Goal: Navigation & Orientation: Find specific page/section

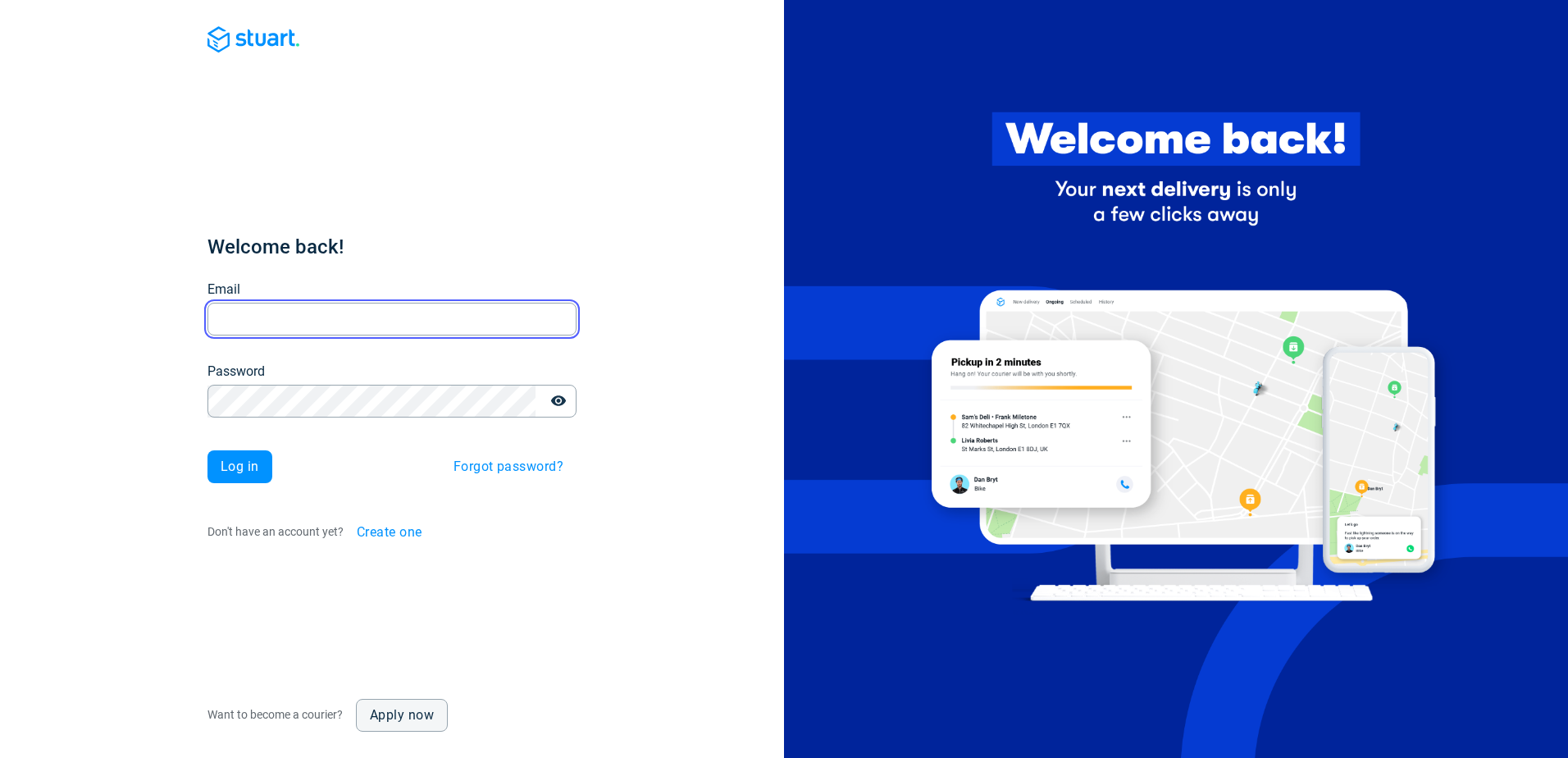
click at [348, 316] on input "Email" at bounding box center [392, 320] width 370 height 32
paste input "[EMAIL_ADDRESS][DOMAIN_NAME]"
type input "[EMAIL_ADDRESS][DOMAIN_NAME]"
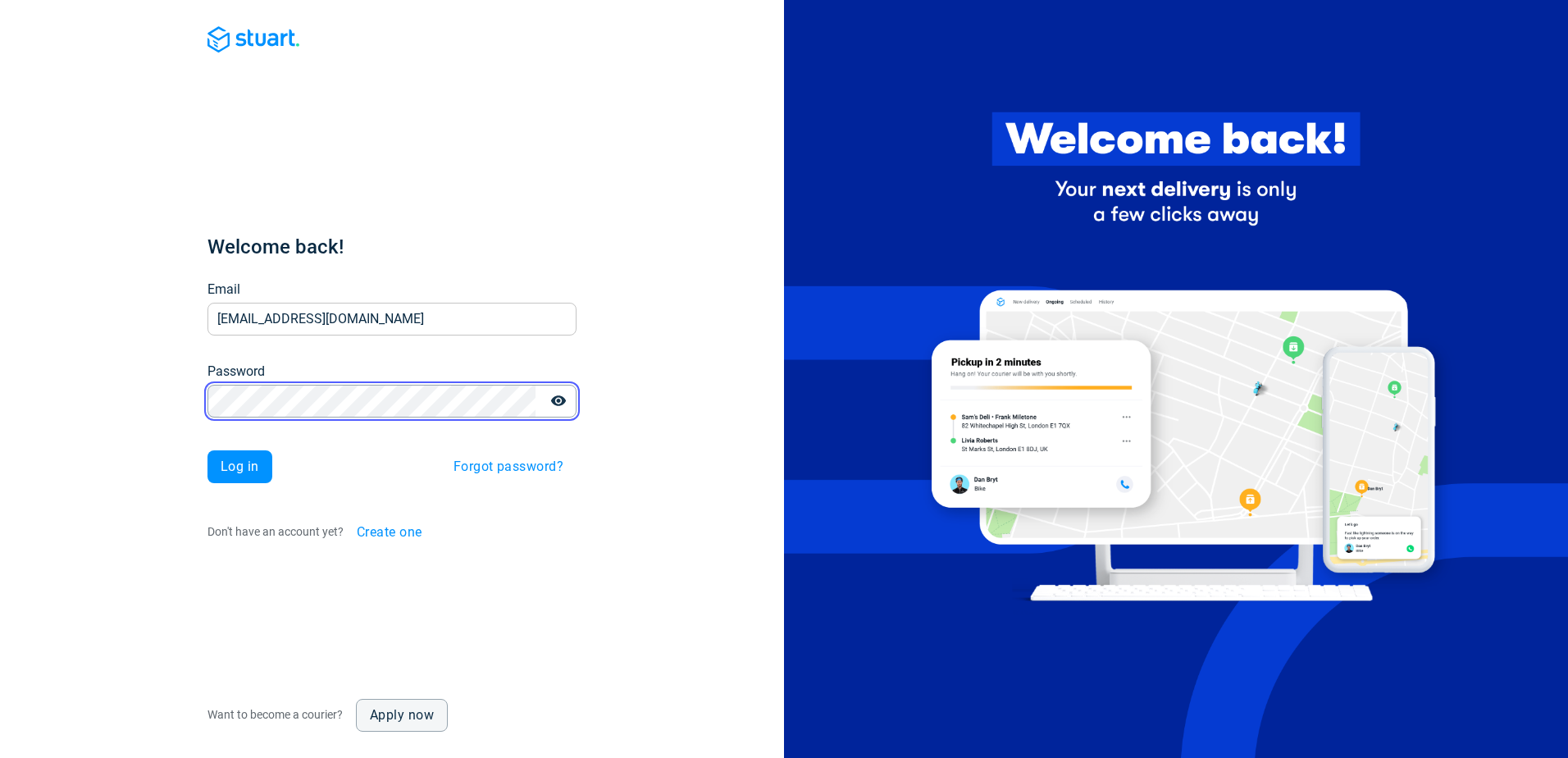
click at [207, 451] on button "Log in" at bounding box center [240, 467] width 65 height 33
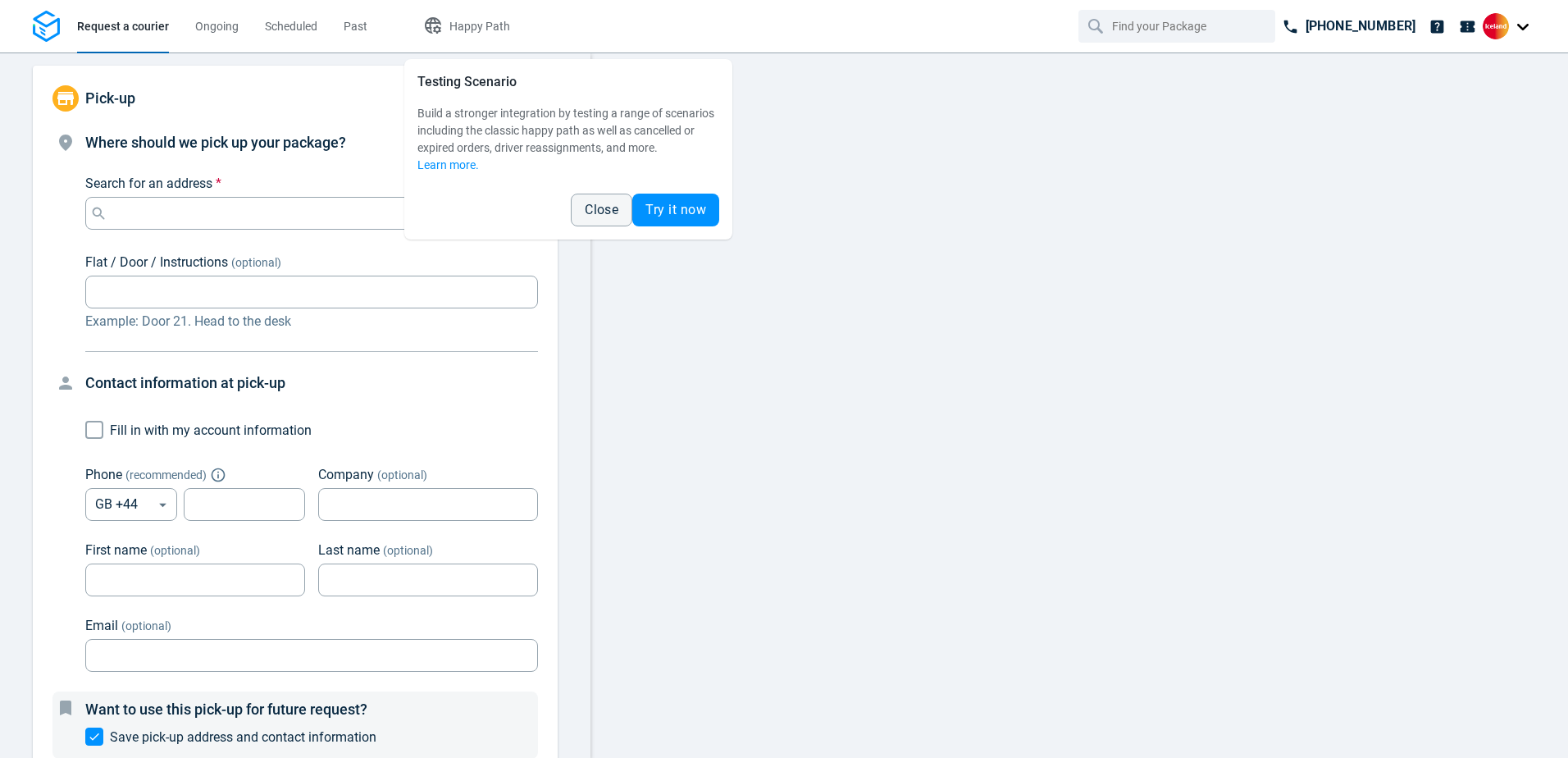
type input "14:00:00-16:00:00-190"
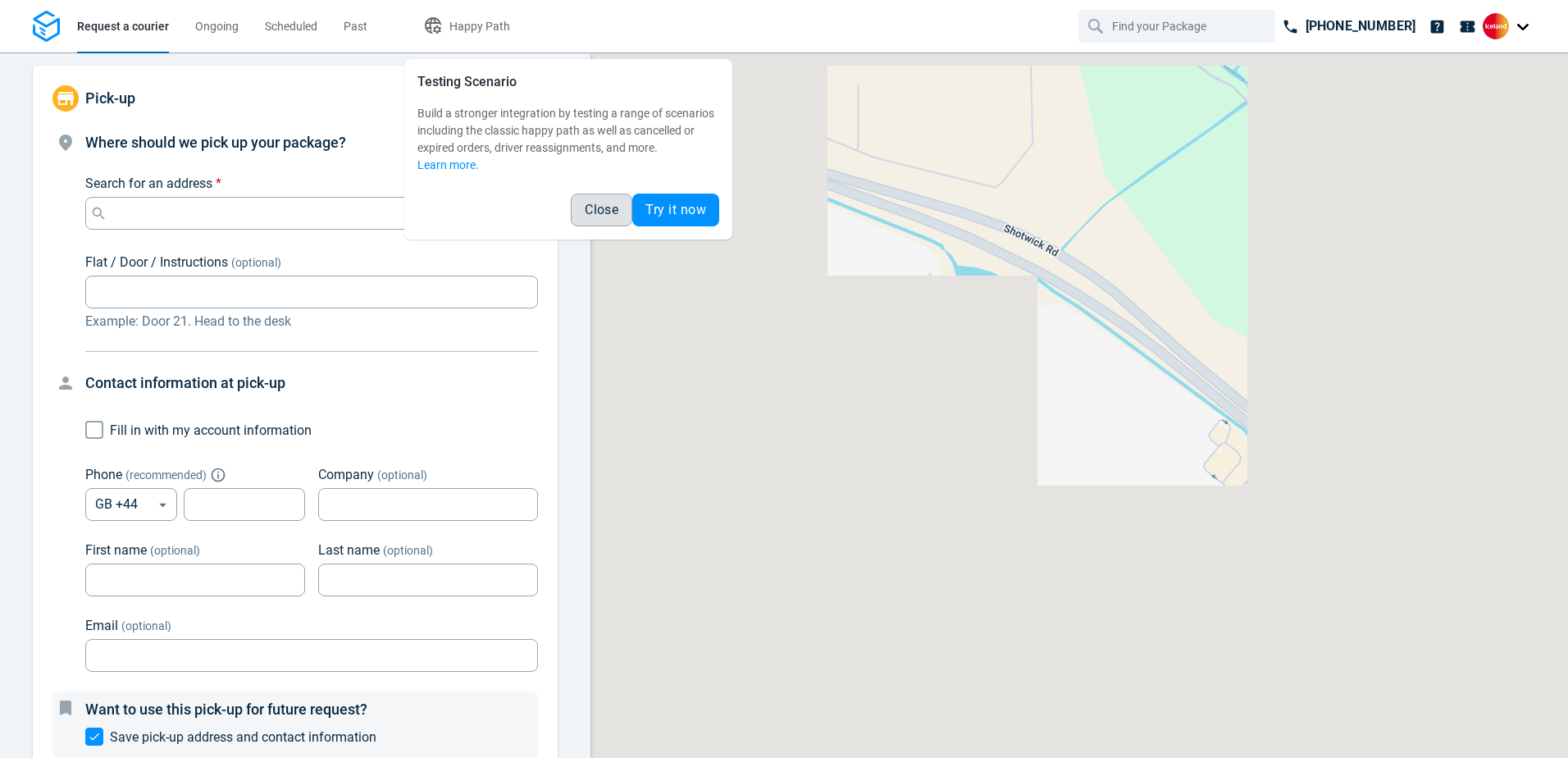
click at [599, 215] on span "Close" at bounding box center [602, 209] width 34 height 13
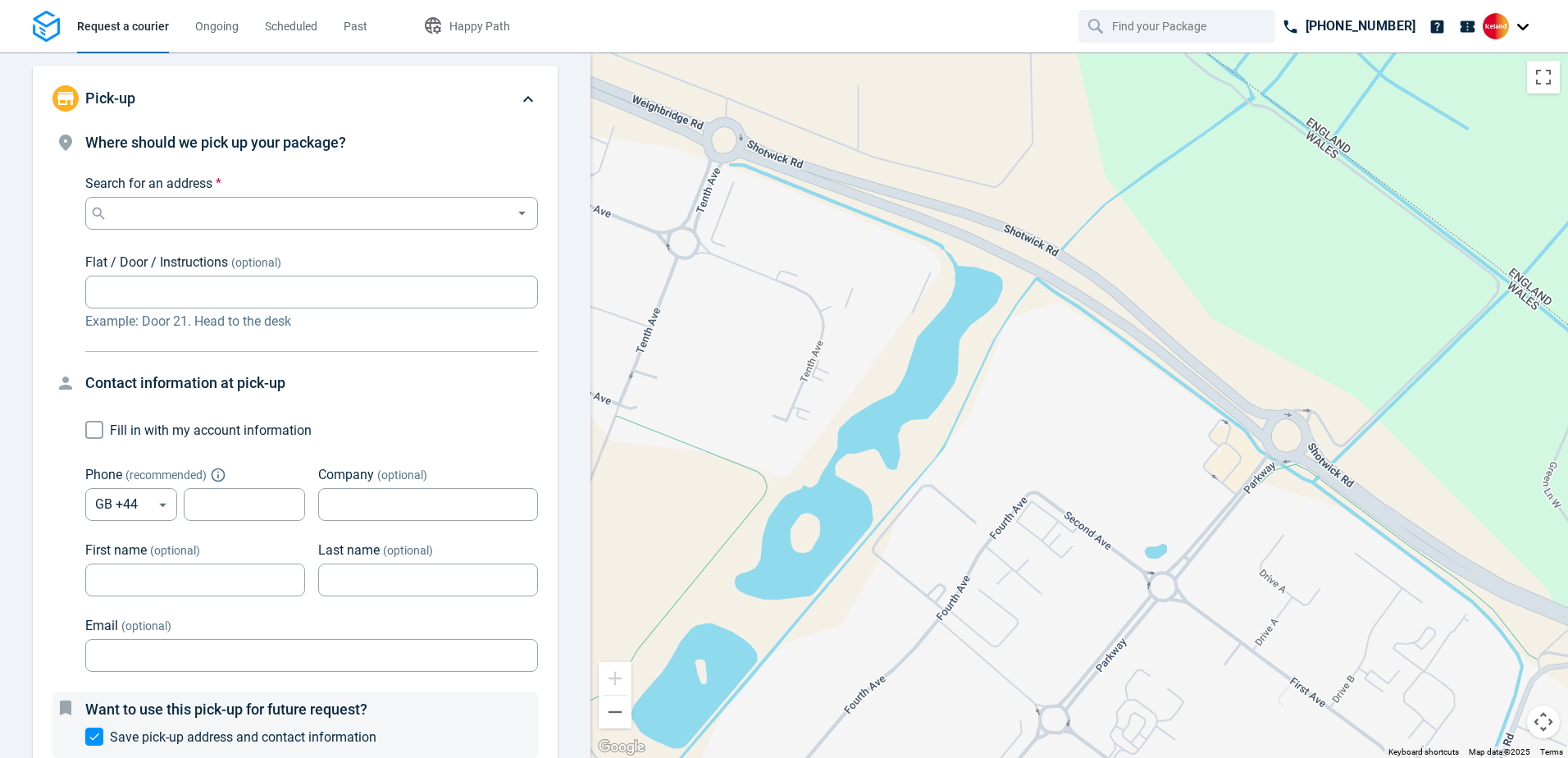
click at [1524, 29] on div at bounding box center [1509, 26] width 53 height 26
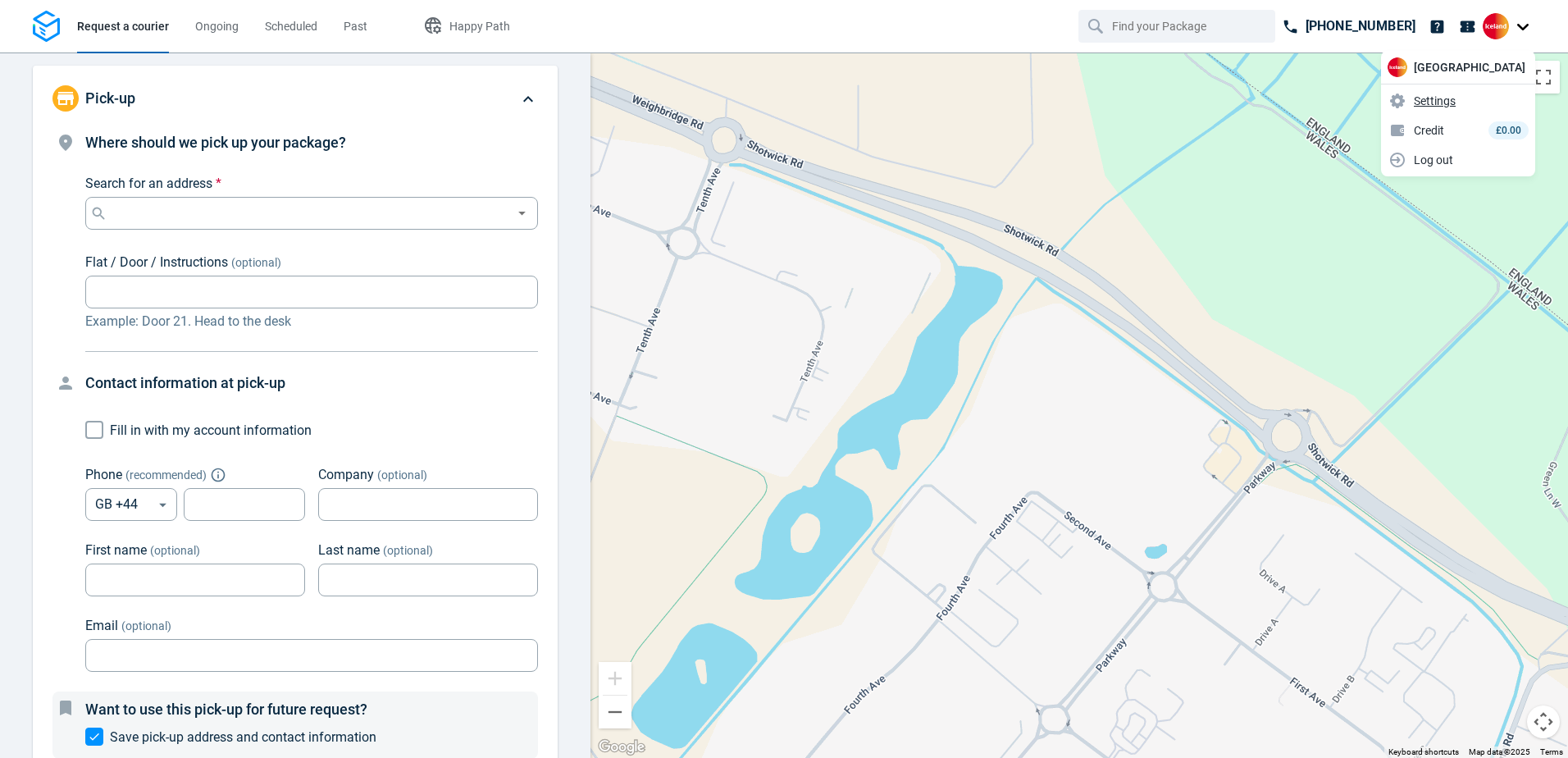
click at [1456, 99] on span "Settings" at bounding box center [1434, 101] width 42 height 17
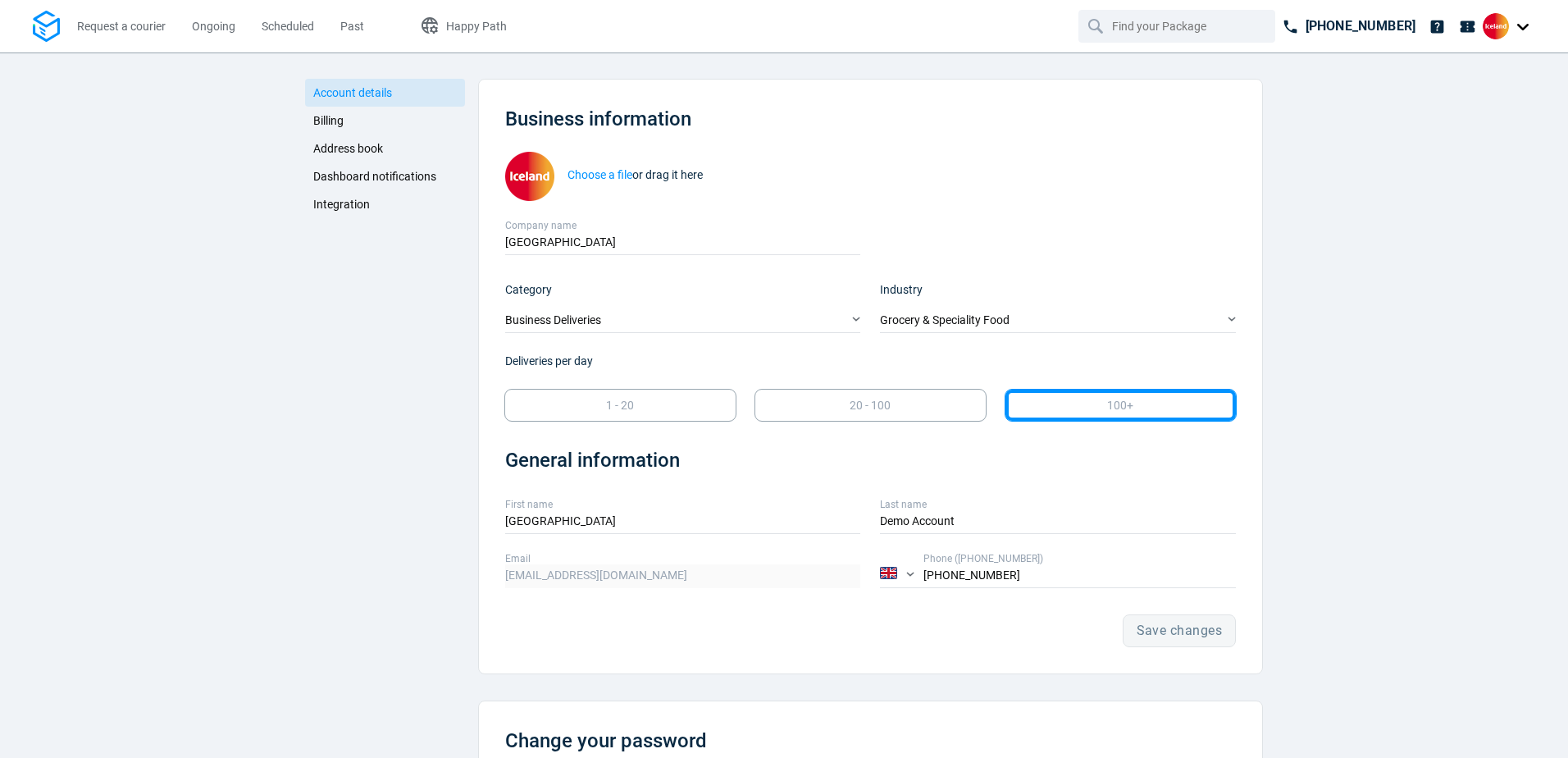
click at [321, 121] on span "Billing" at bounding box center [329, 120] width 30 height 13
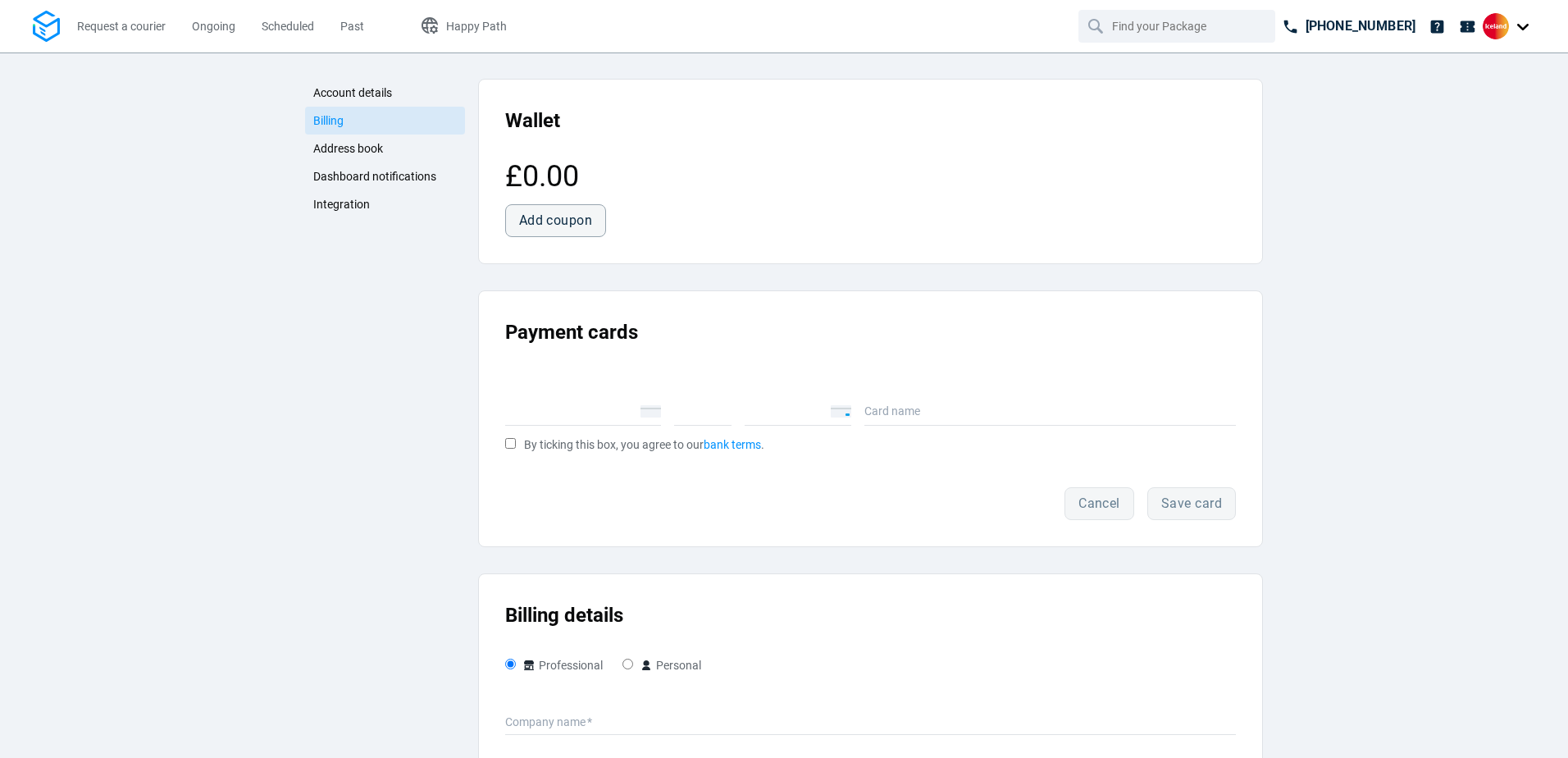
click at [338, 145] on span "Address book" at bounding box center [348, 148] width 69 height 13
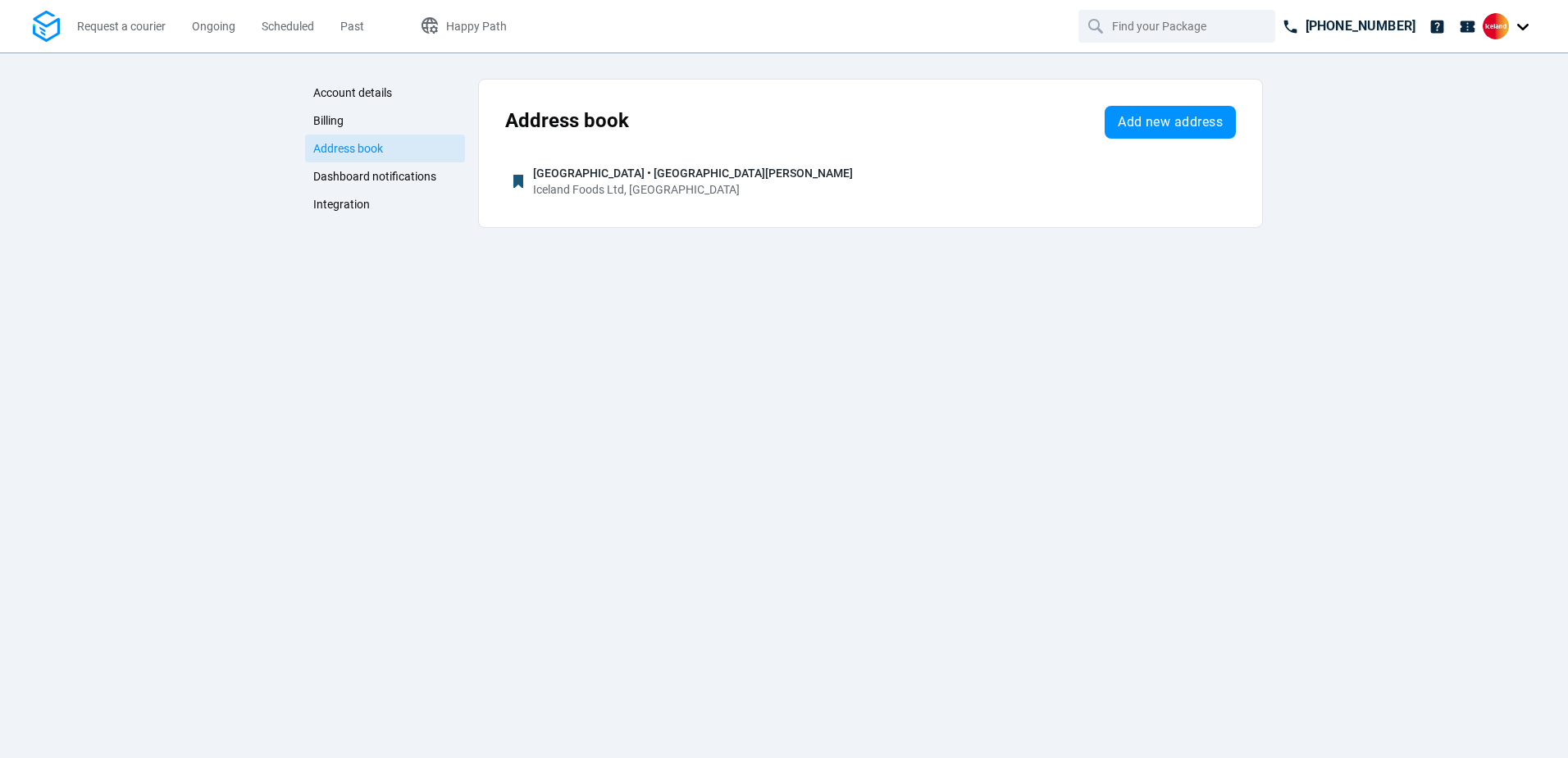
click at [356, 167] on link "Dashboard notifications" at bounding box center [386, 175] width 160 height 28
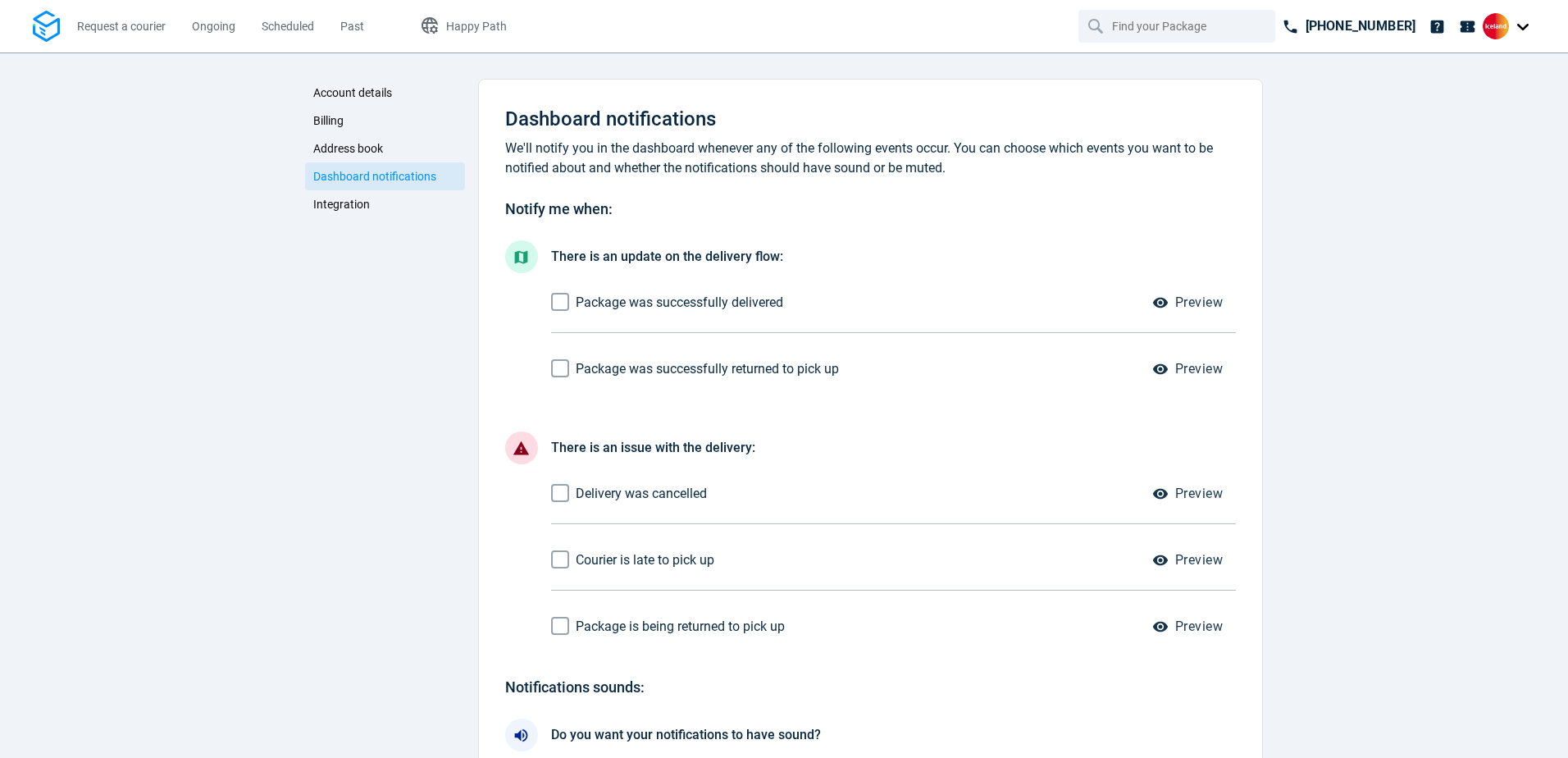
click at [364, 94] on span "Account details" at bounding box center [353, 93] width 78 height 13
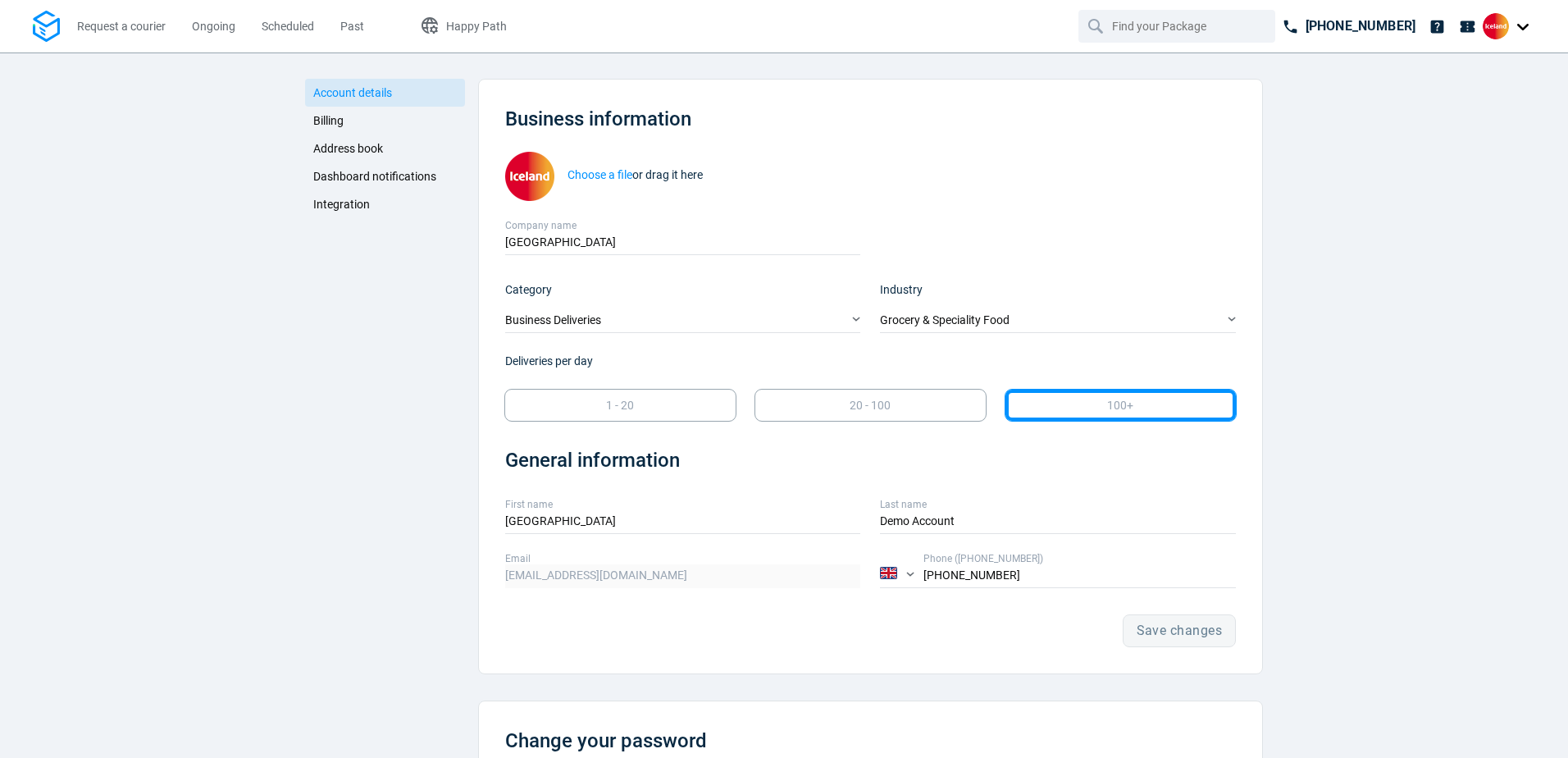
click at [305, 78] on link "Account details" at bounding box center [386, 92] width 160 height 28
click at [38, 22] on img at bounding box center [46, 27] width 27 height 32
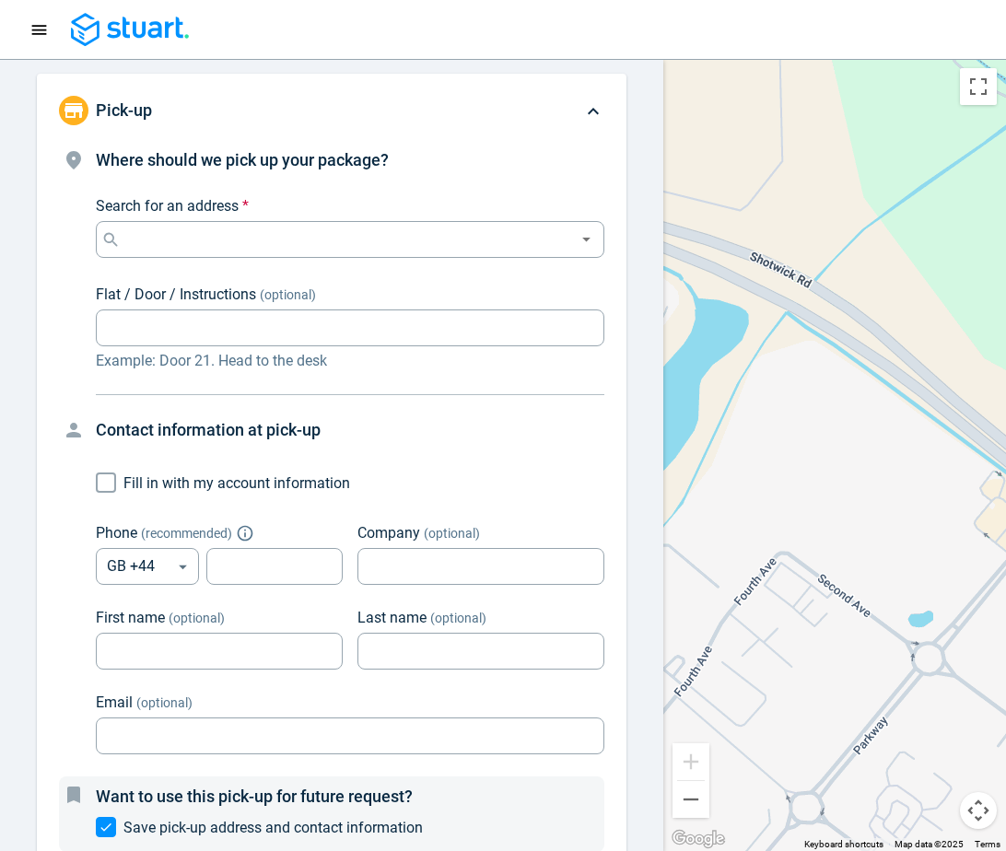
click at [702, 29] on div at bounding box center [503, 30] width 962 height 34
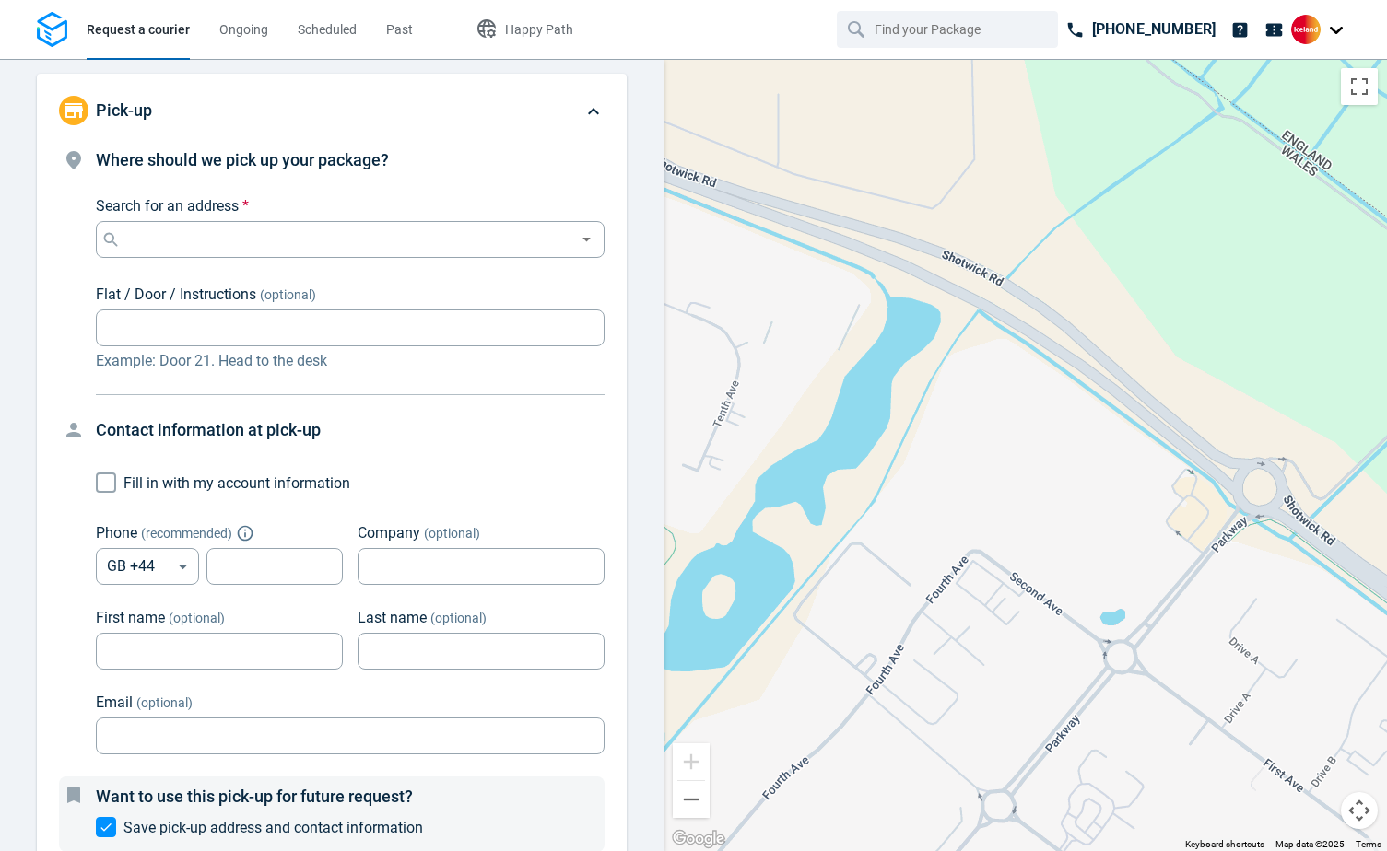
click at [1332, 31] on div at bounding box center [1320, 29] width 59 height 29
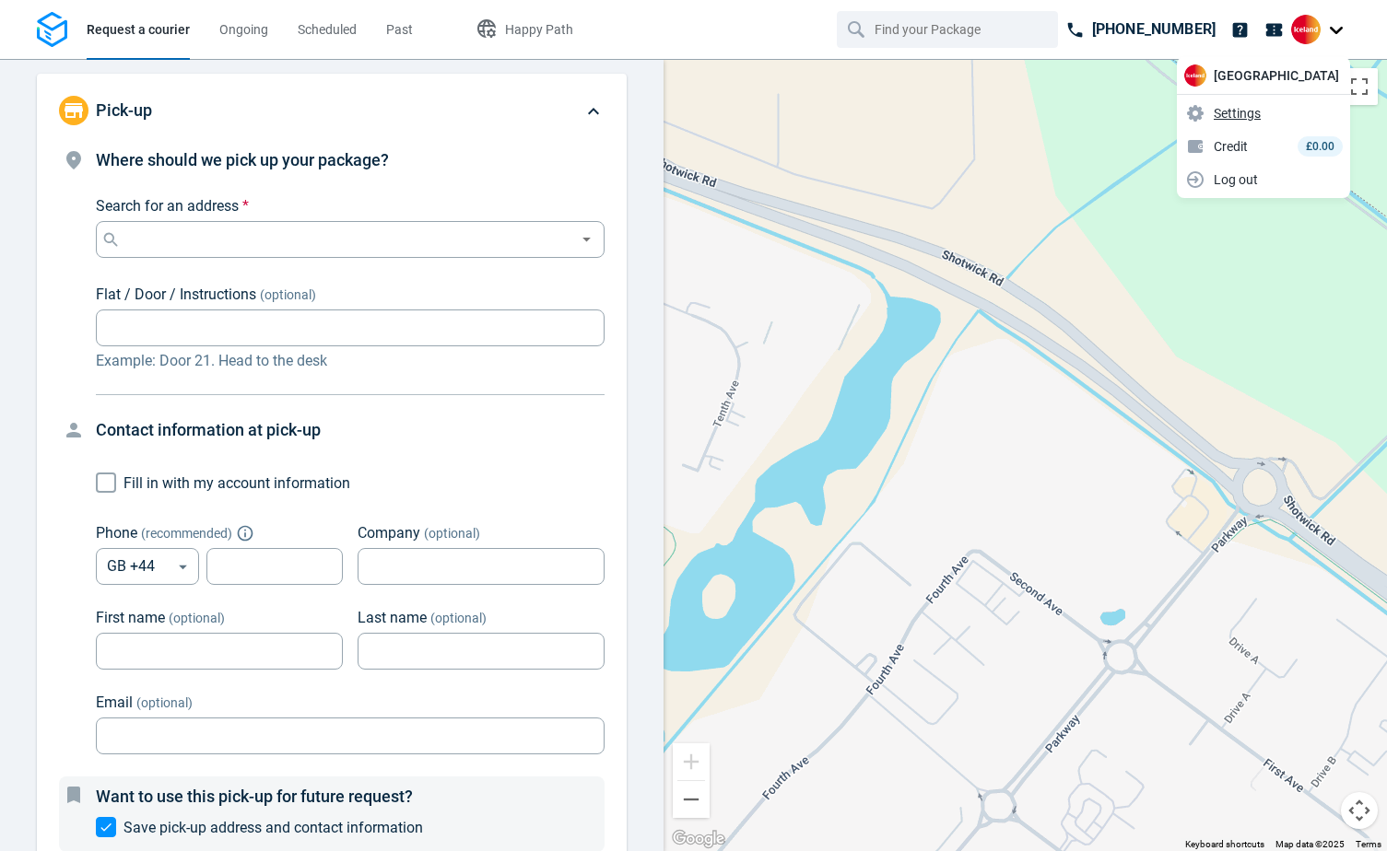
click at [1260, 108] on span "Settings" at bounding box center [1236, 113] width 47 height 19
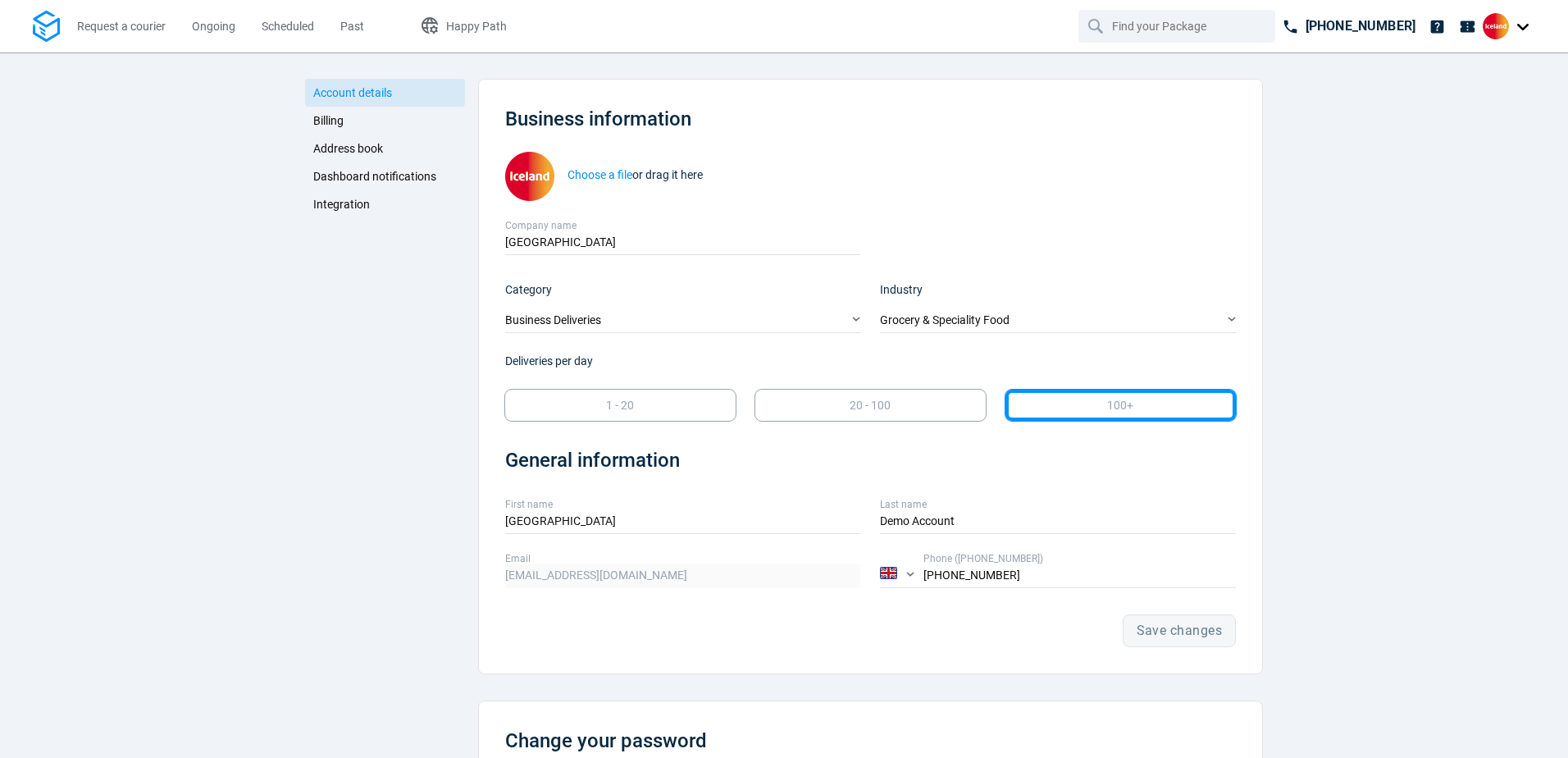
click at [44, 27] on img at bounding box center [46, 27] width 27 height 32
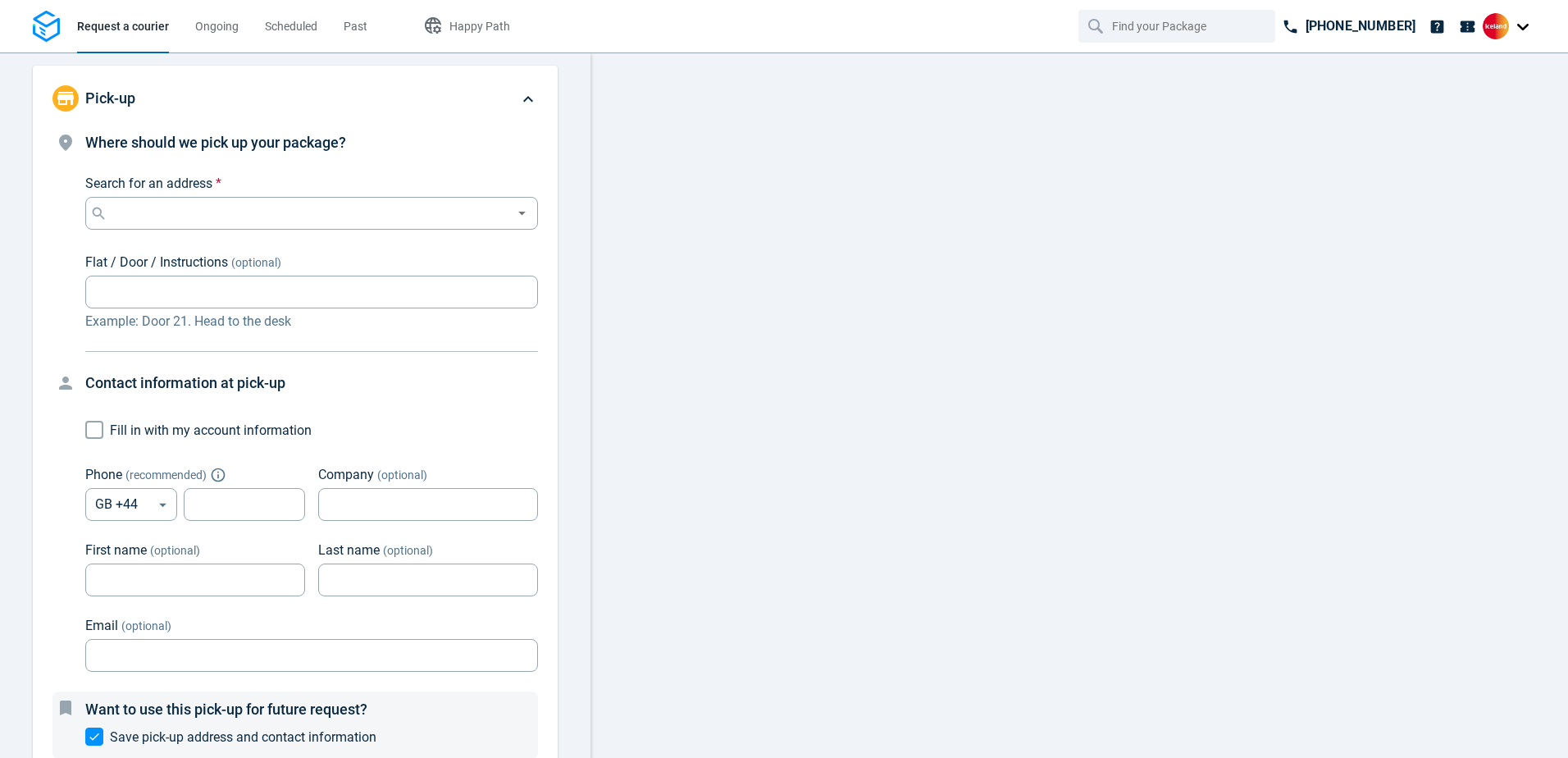
type input "14:00:00-16:00:00-190"
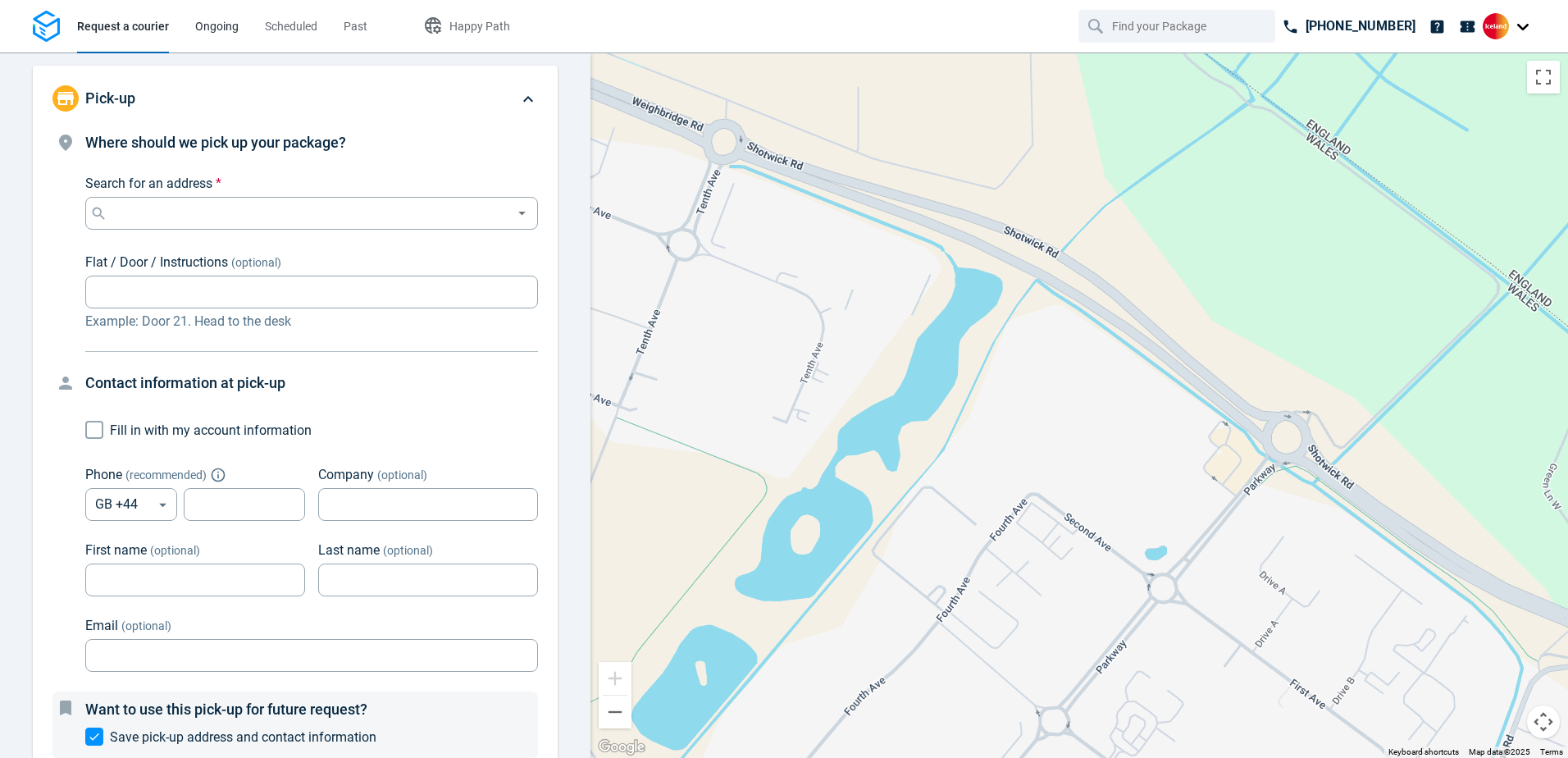
click at [214, 21] on span "Ongoing" at bounding box center [216, 26] width 44 height 13
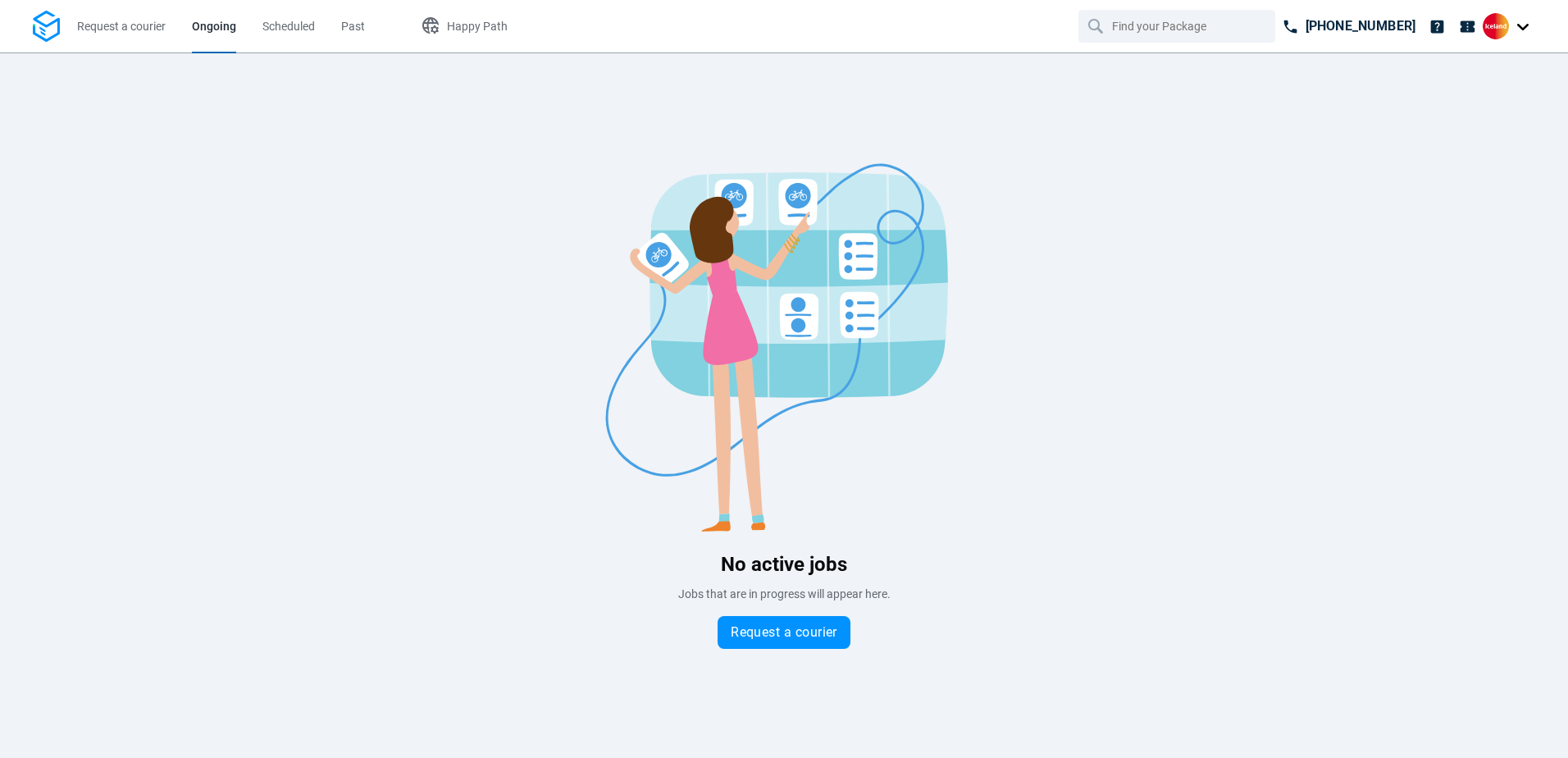
click at [1522, 25] on div at bounding box center [1509, 26] width 53 height 26
click at [1453, 155] on span "Log out" at bounding box center [1434, 159] width 39 height 17
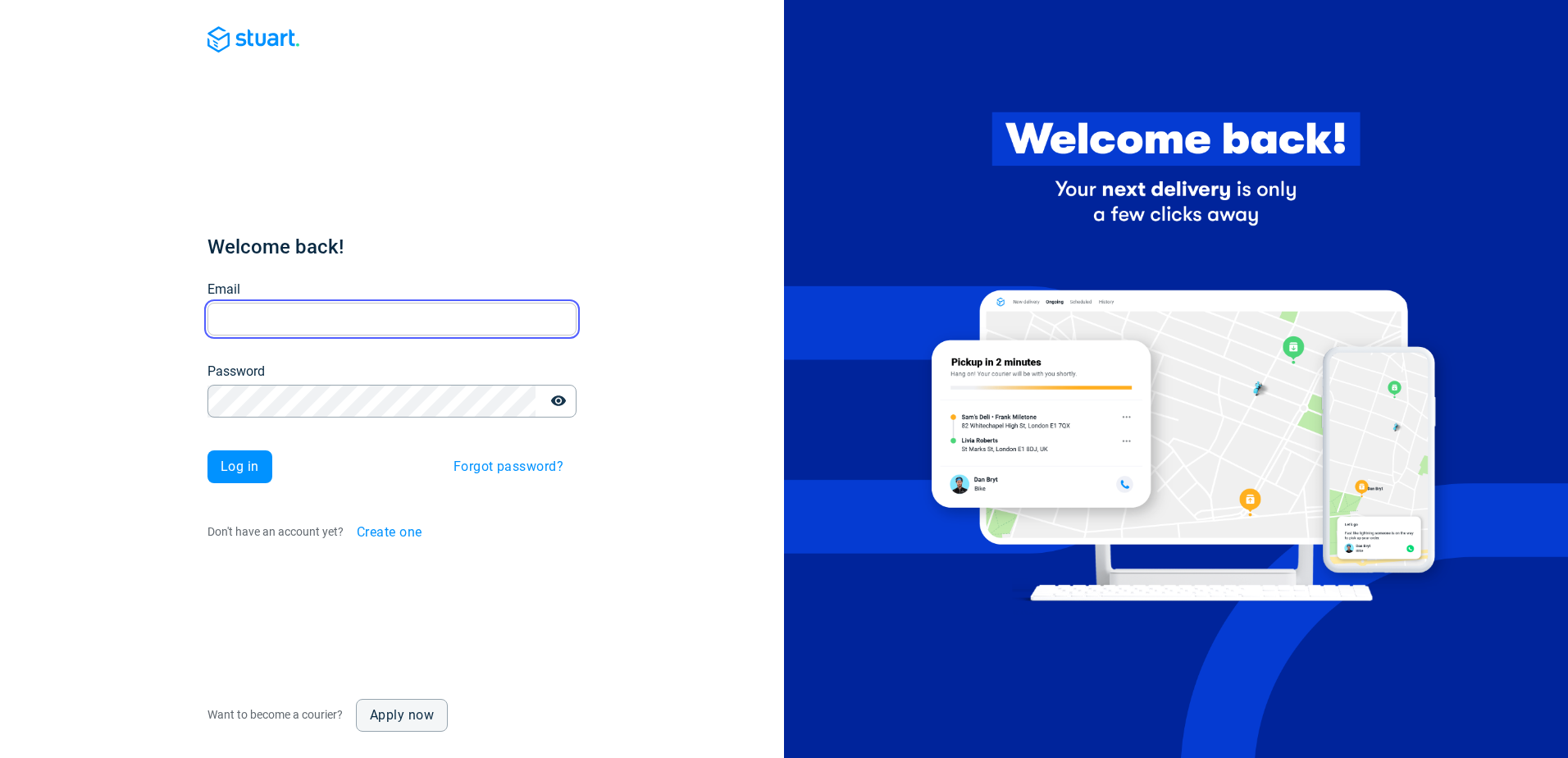
click at [370, 313] on input "Email" at bounding box center [392, 320] width 370 height 32
click at [255, 268] on div "Welcome back! Email Email Password Password Log in Forgot password? Don't have …" at bounding box center [392, 392] width 370 height 315
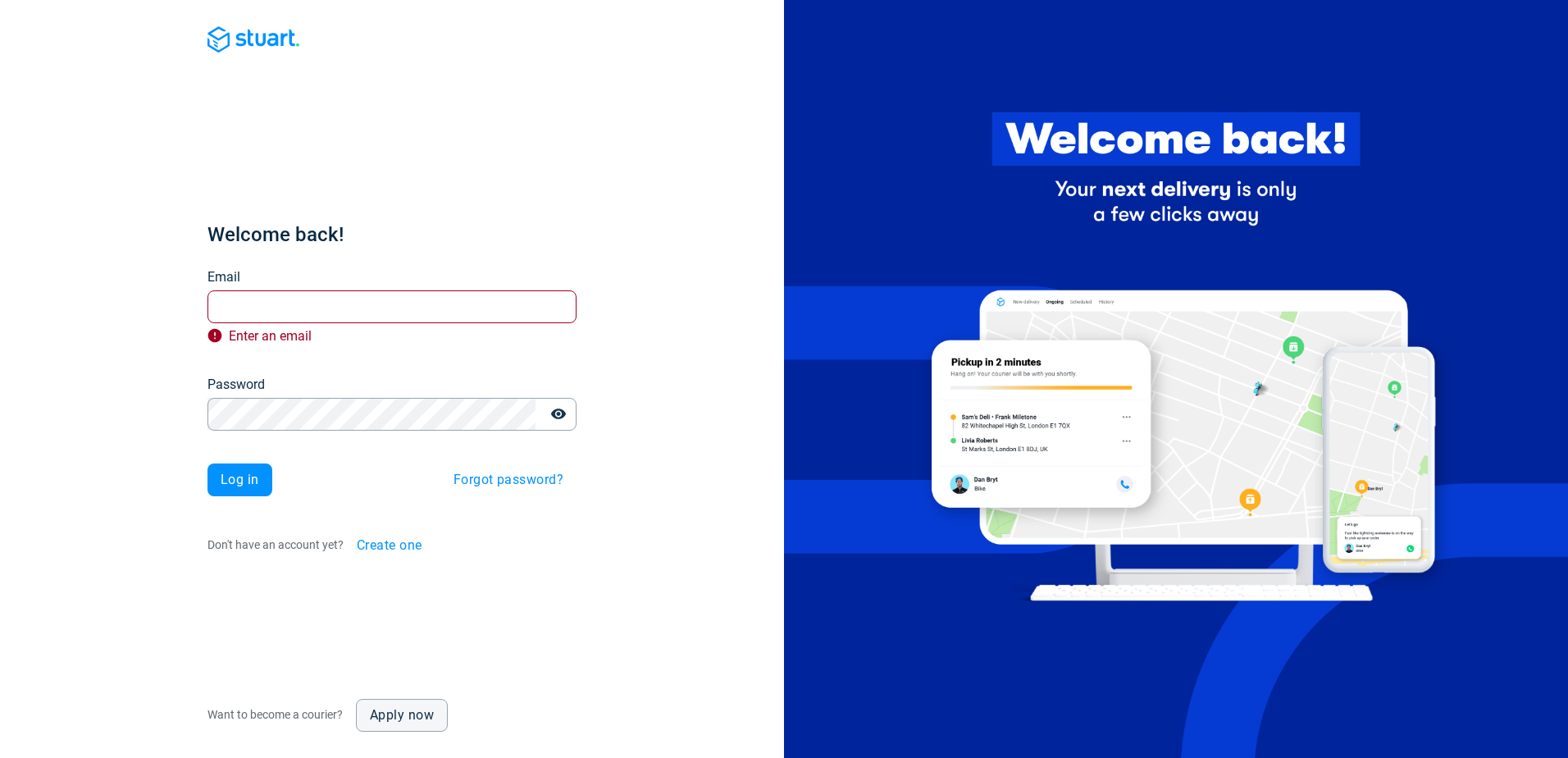
click at [188, 409] on div "Welcome back! Email Email Enter an email Password Password Log in Forgot passwo…" at bounding box center [392, 379] width 784 height 758
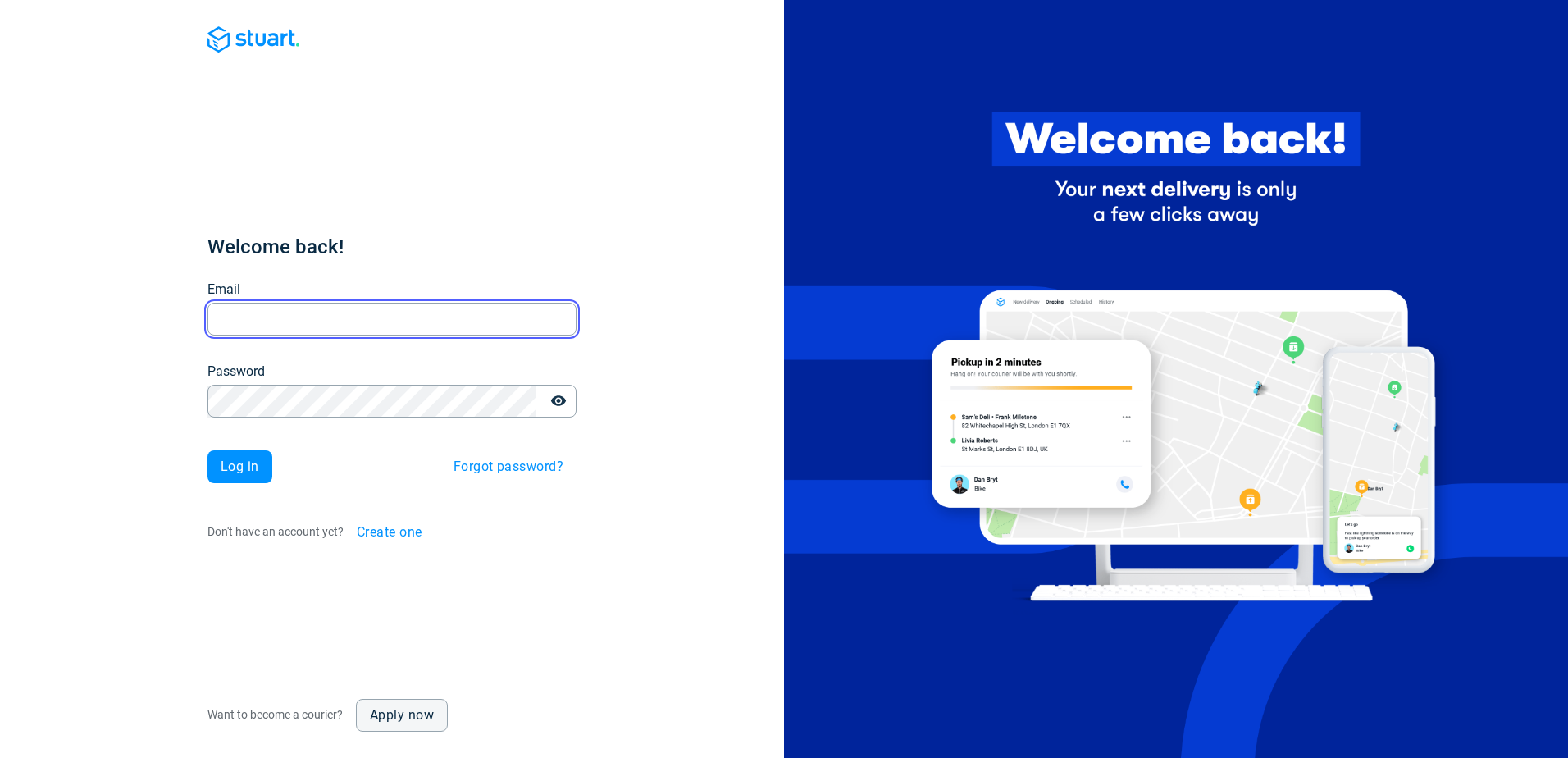
click at [245, 315] on input "Email" at bounding box center [392, 320] width 370 height 32
paste input "[EMAIL_ADDRESS][DOMAIN_NAME]"
type input "[EMAIL_ADDRESS][DOMAIN_NAME]"
click at [245, 462] on span "Log in" at bounding box center [240, 467] width 38 height 13
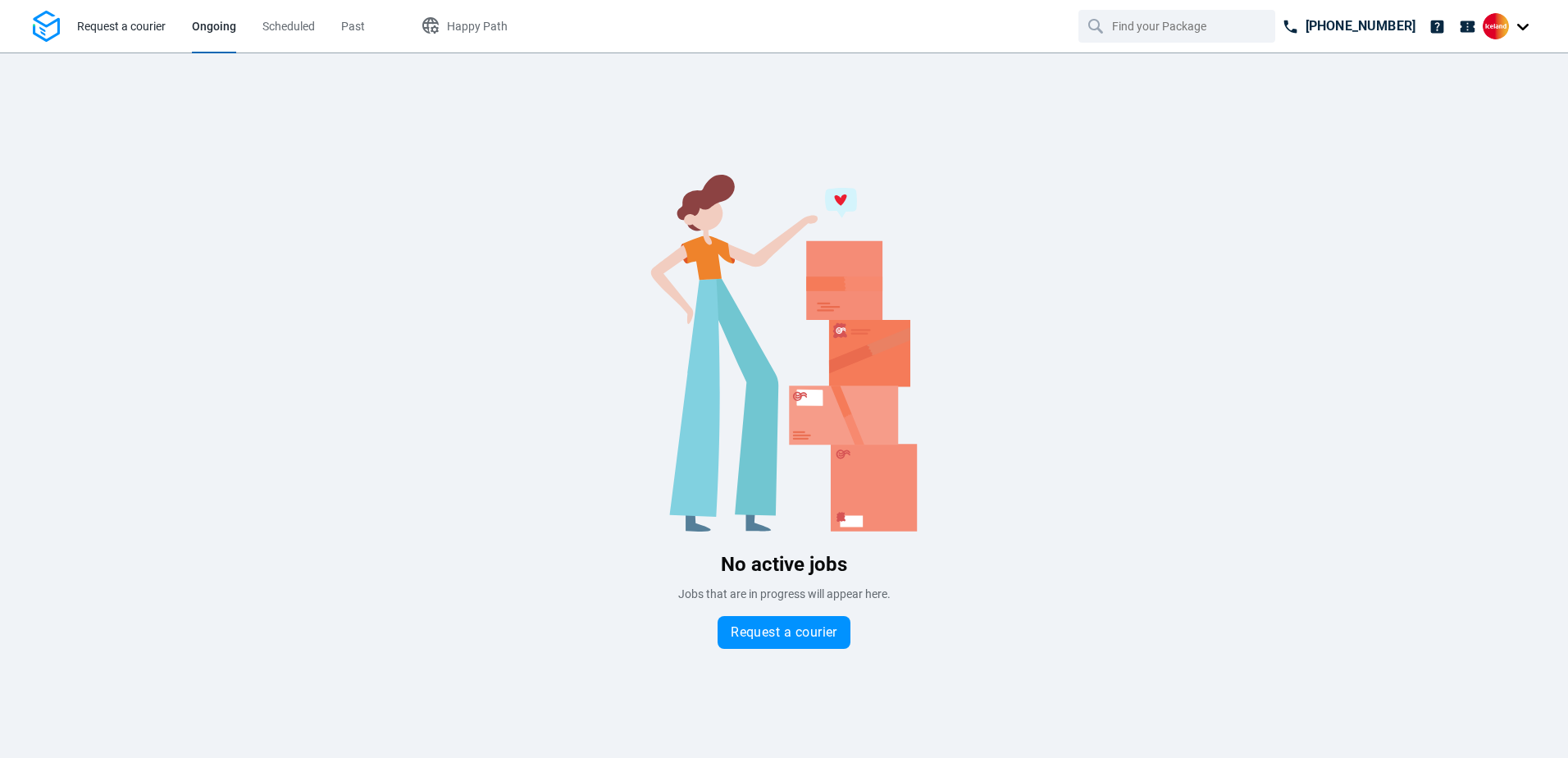
click at [107, 27] on span "Request a courier" at bounding box center [121, 26] width 88 height 13
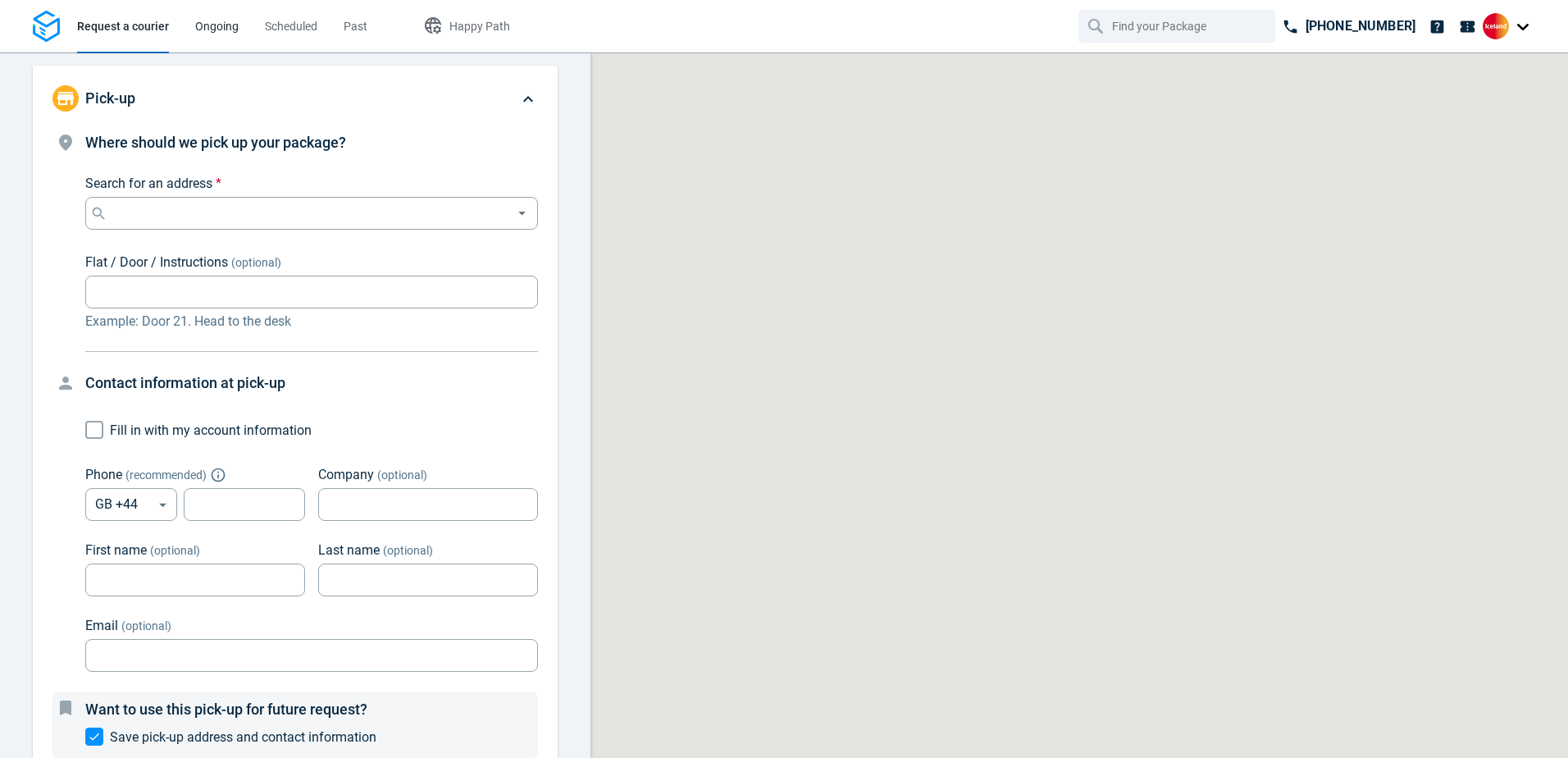
type input "14:00:00-16:00:00-190"
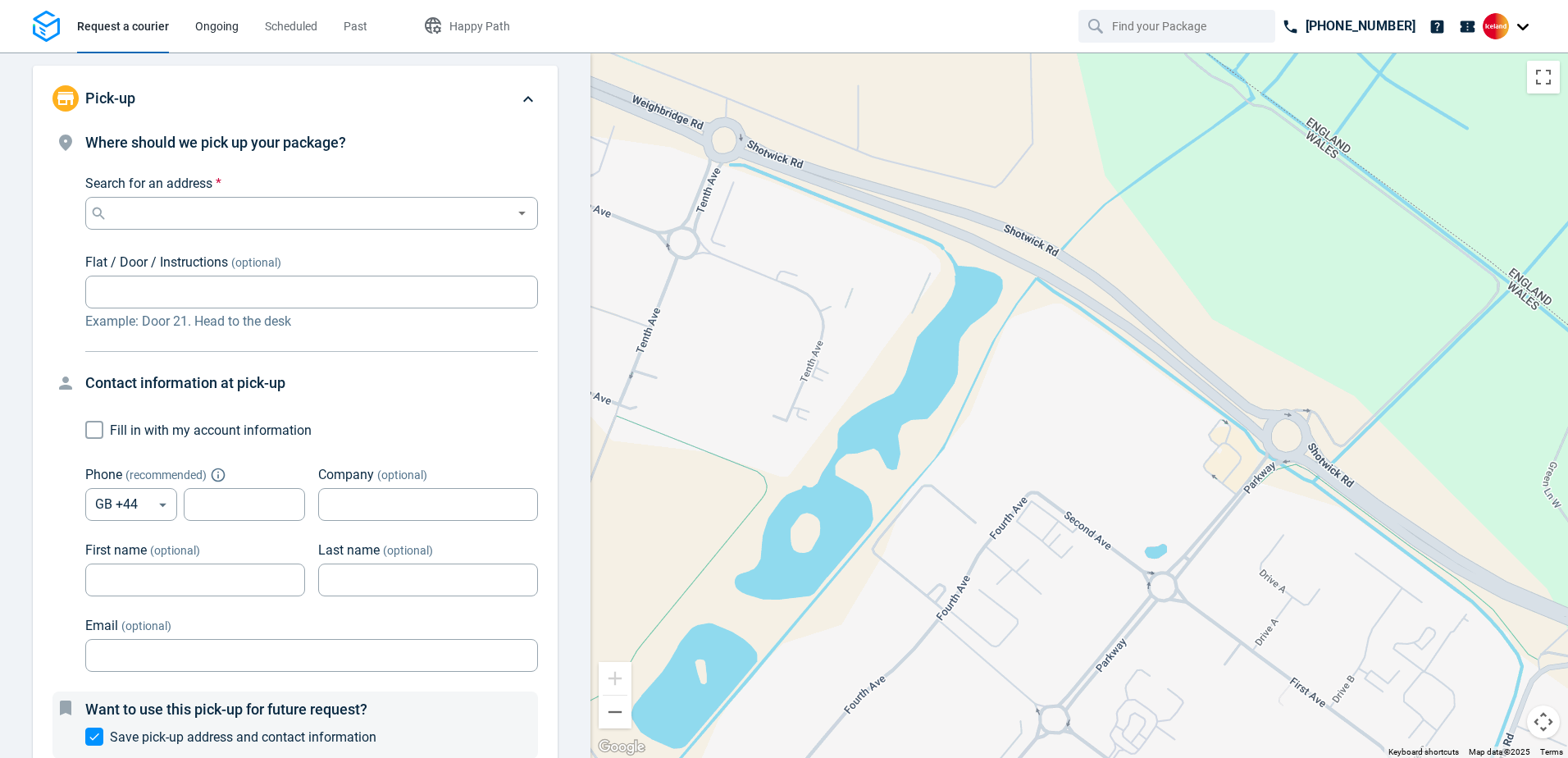
click at [212, 29] on span "Ongoing" at bounding box center [216, 26] width 44 height 13
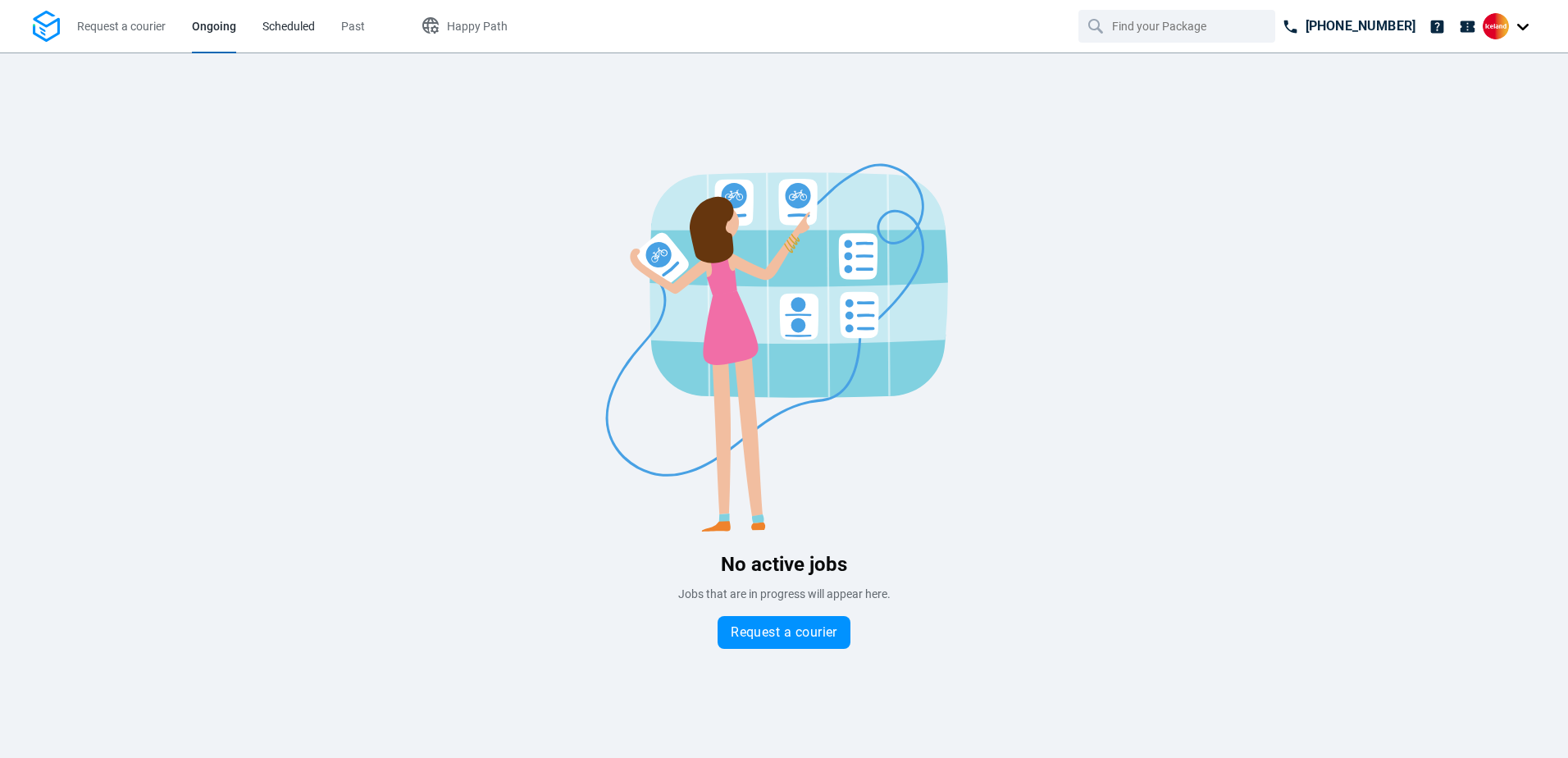
click at [282, 20] on span "Scheduled" at bounding box center [288, 26] width 53 height 13
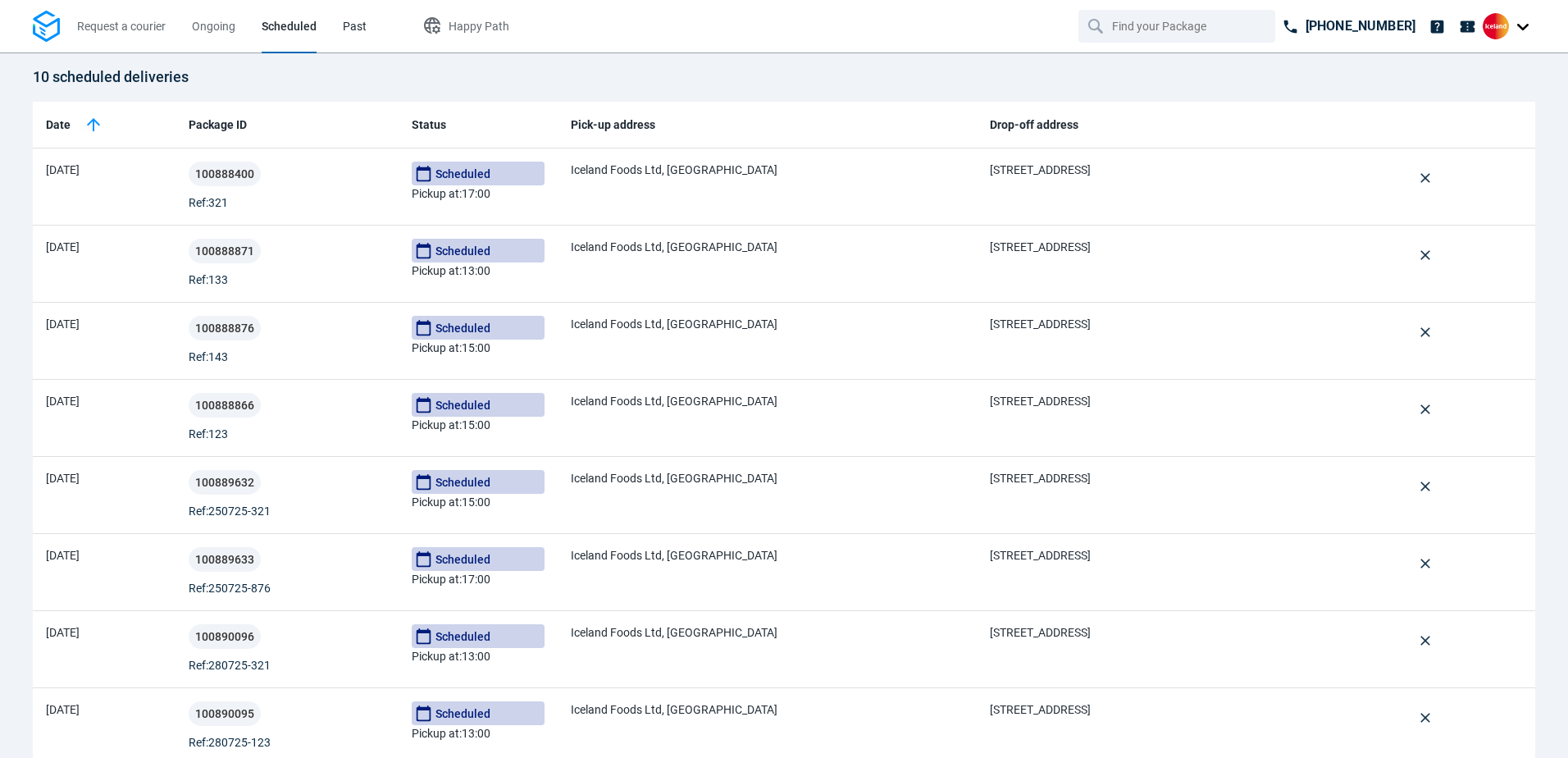
click at [351, 20] on span "Past" at bounding box center [354, 26] width 24 height 13
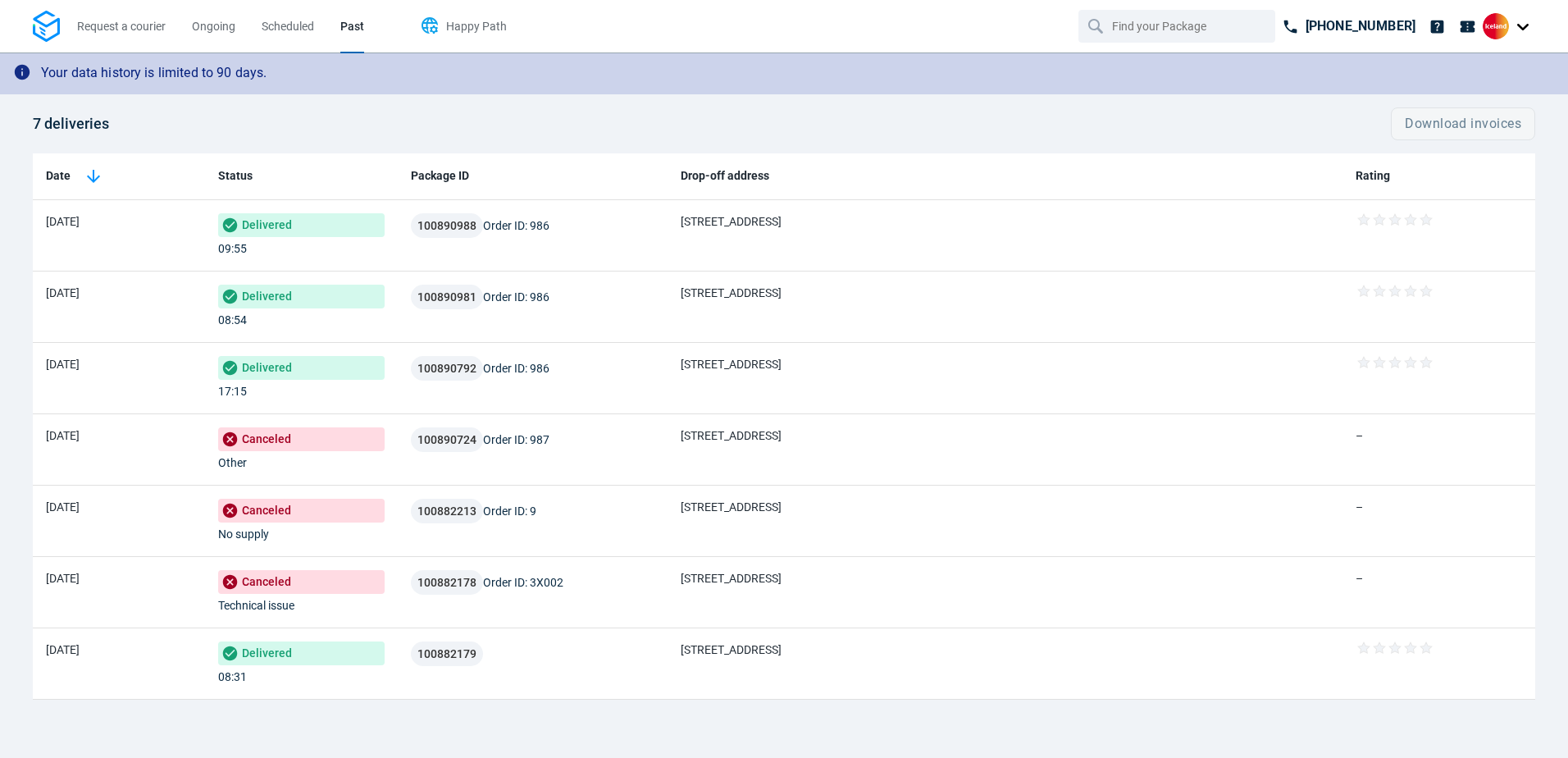
click at [455, 21] on span "Happy Path" at bounding box center [476, 26] width 61 height 13
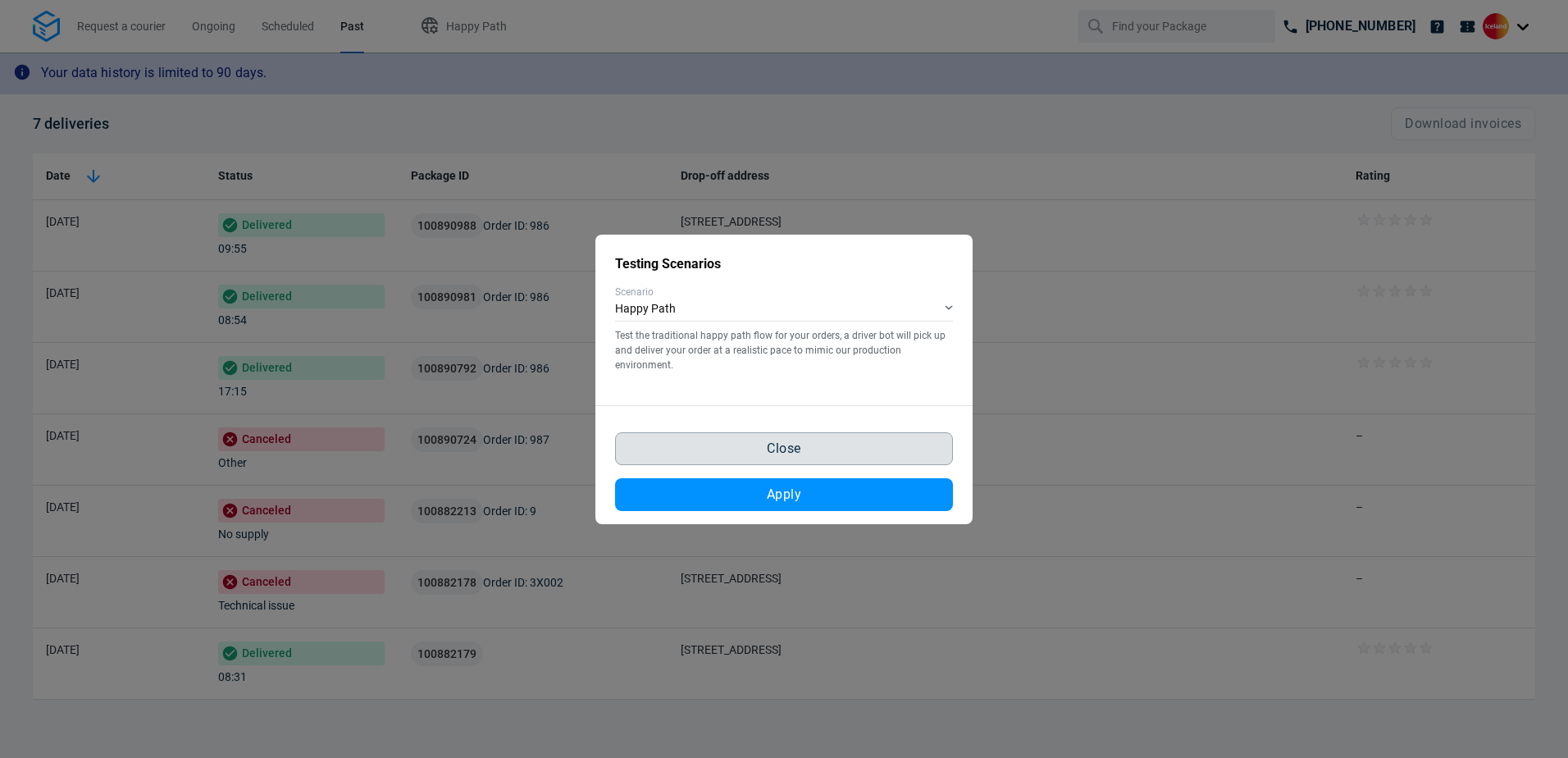
click at [808, 452] on button "Close" at bounding box center [784, 449] width 338 height 33
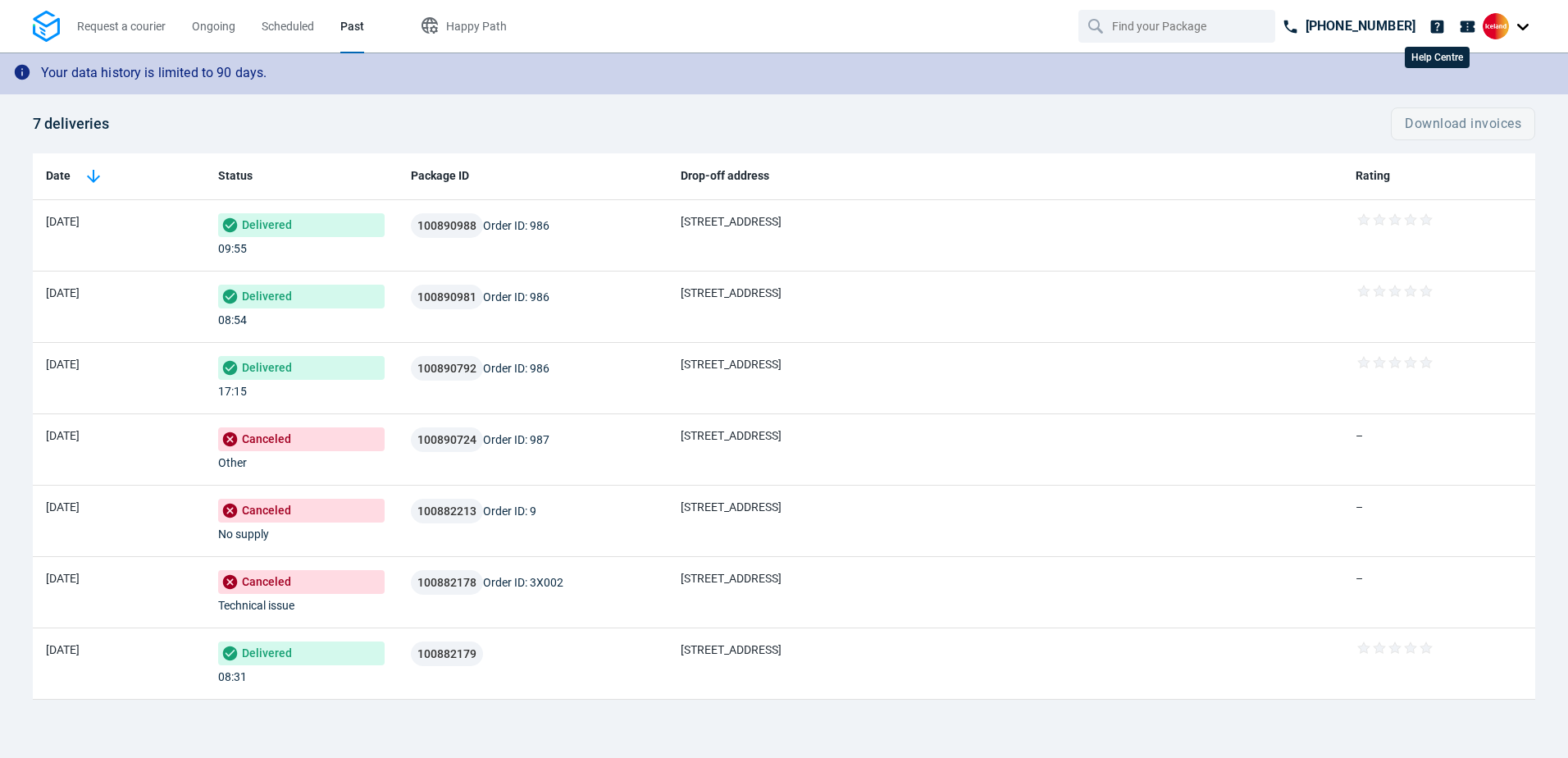
click at [1435, 29] on icon at bounding box center [1438, 26] width 13 height 13
